Goal: Transaction & Acquisition: Purchase product/service

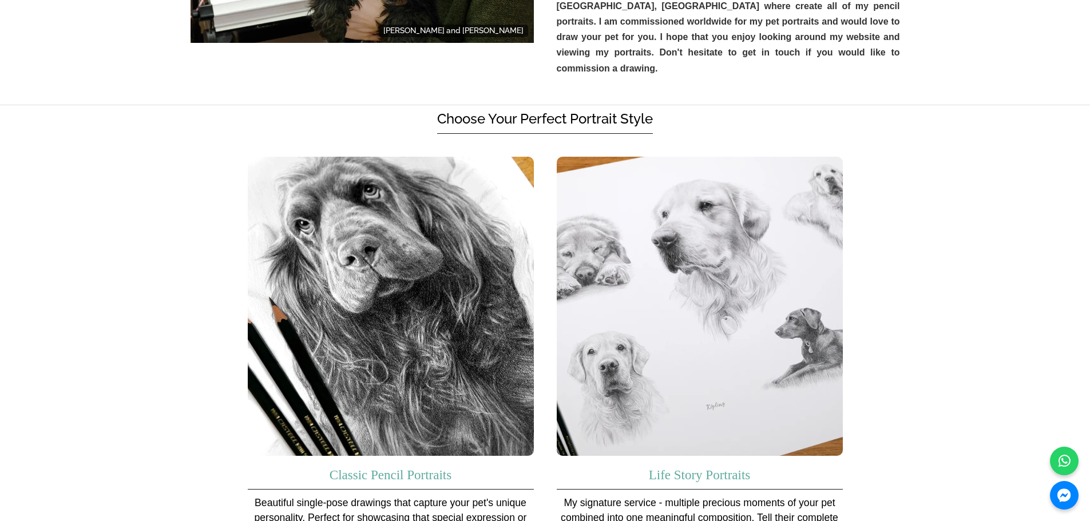
scroll to position [629, 0]
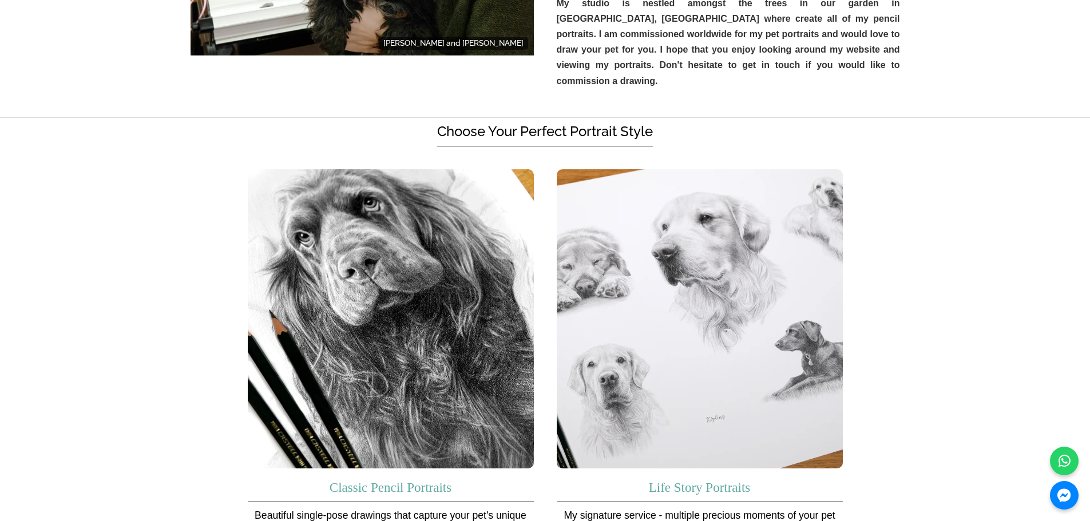
click at [699, 255] on img at bounding box center [700, 319] width 286 height 300
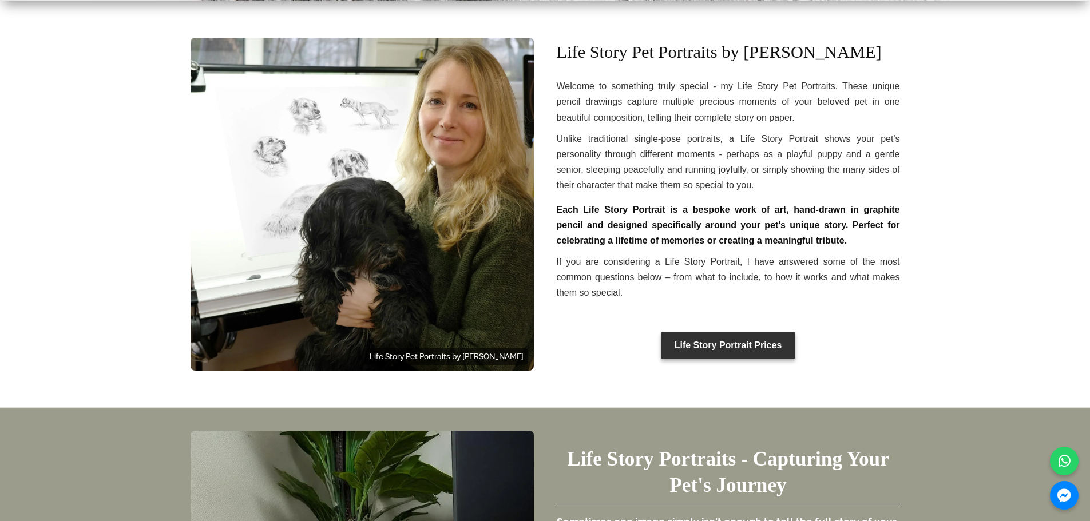
scroll to position [401, 0]
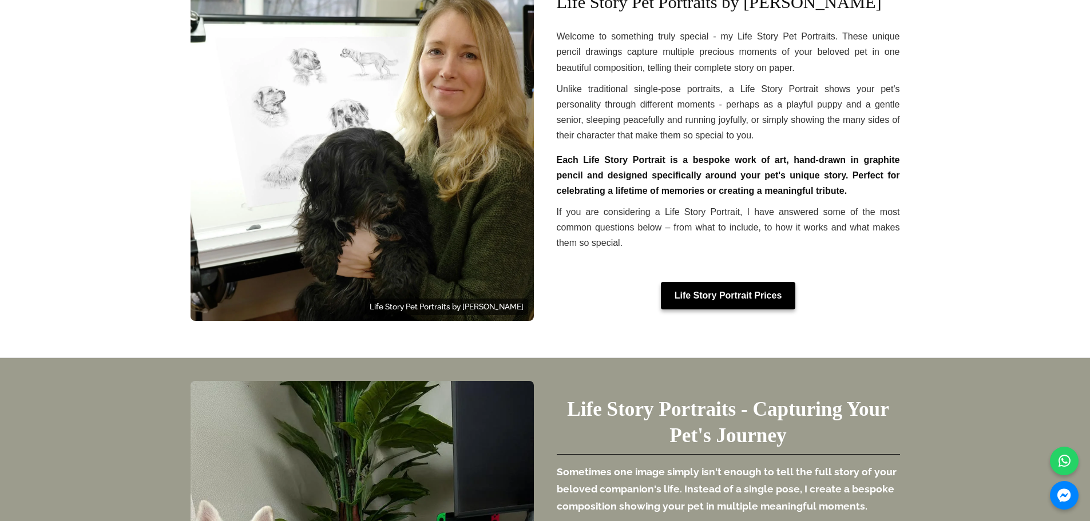
click at [763, 288] on link "Life Story Portrait Prices" at bounding box center [728, 295] width 135 height 27
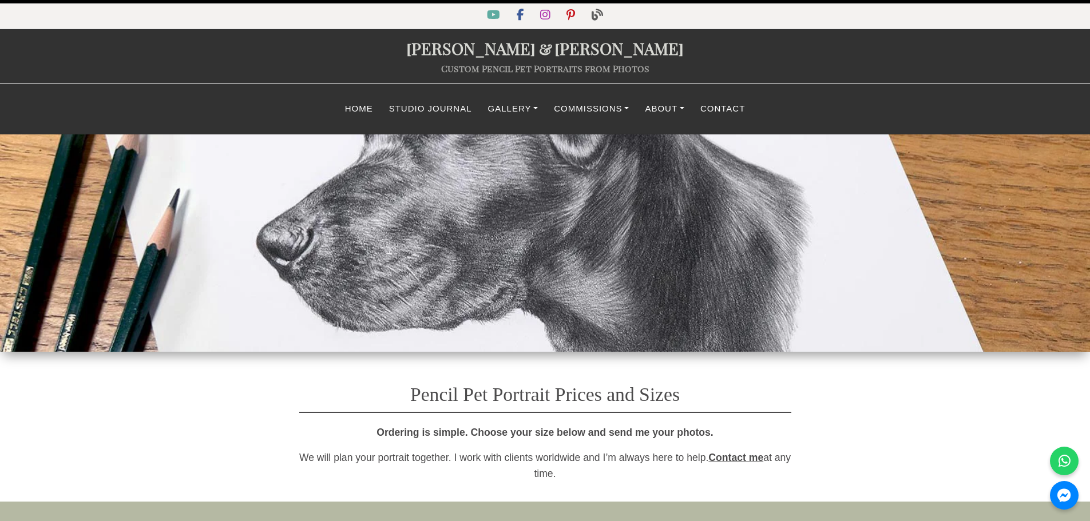
select select "GBP"
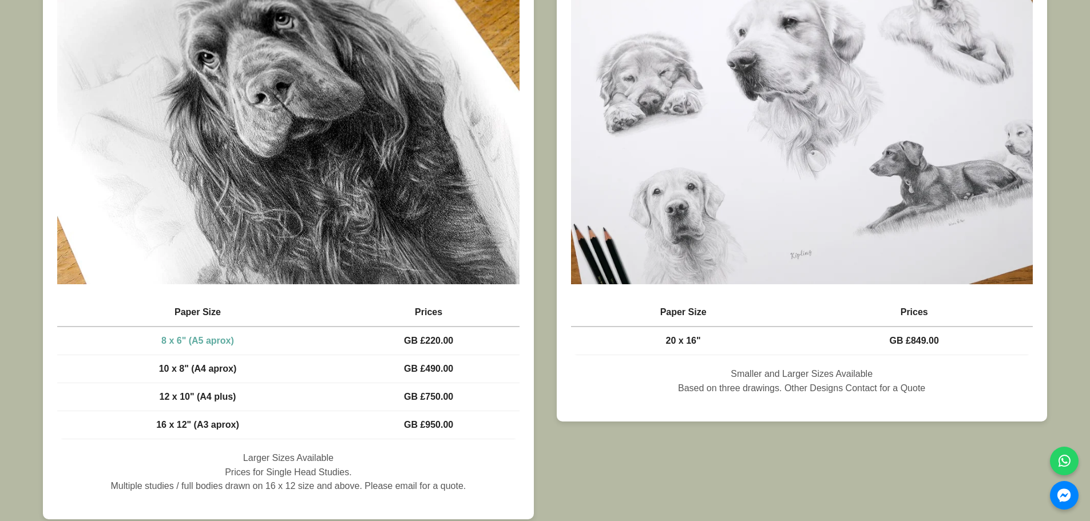
scroll to position [687, 0]
